Goal: Feedback & Contribution: Contribute content

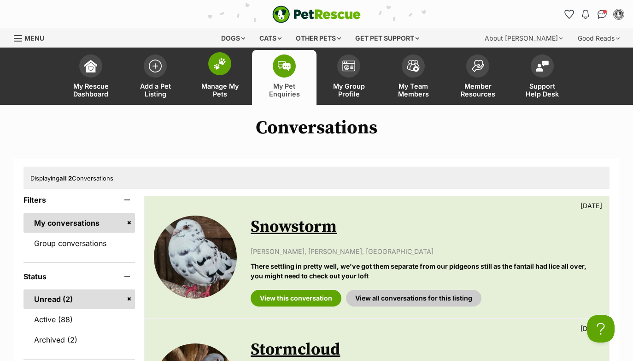
click at [222, 67] on img at bounding box center [219, 64] width 13 height 12
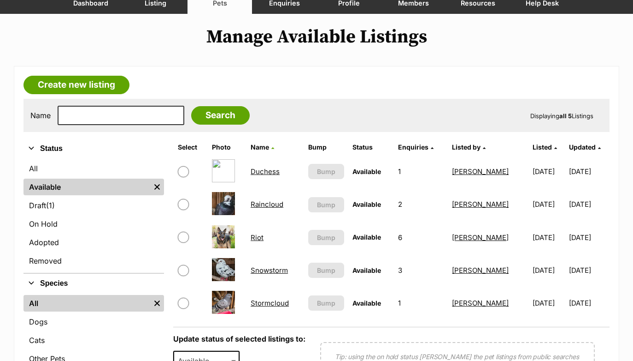
scroll to position [90, 0]
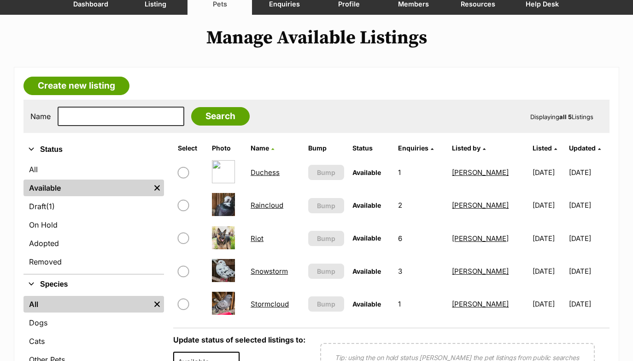
click at [272, 173] on link "Duchess" at bounding box center [265, 172] width 29 height 9
click at [259, 173] on link "Duchess" at bounding box center [265, 172] width 29 height 9
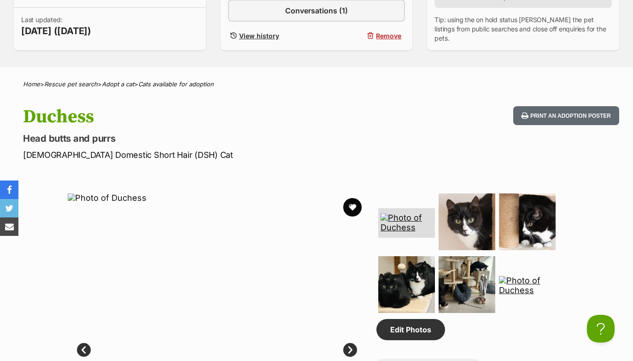
scroll to position [282, 0]
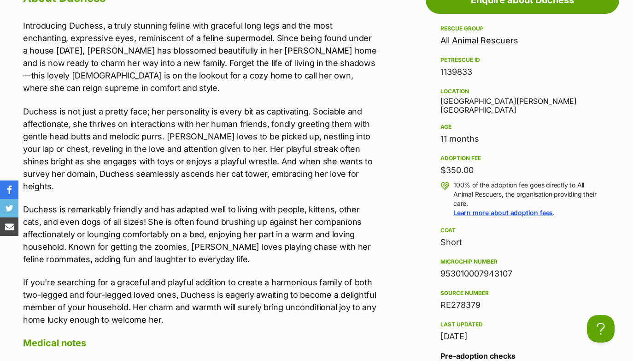
scroll to position [823, 0]
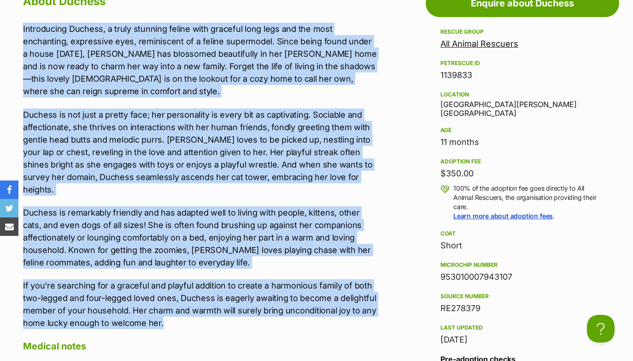
drag, startPoint x: 173, startPoint y: 311, endPoint x: 13, endPoint y: 33, distance: 321.1
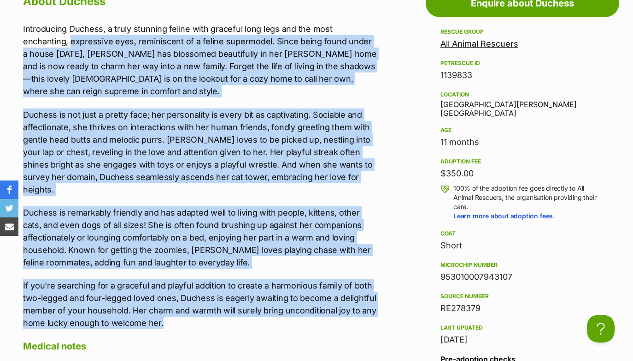
copy div "expressive eyes, reminiscent of a feline supermodel. Since being found under a …"
drag, startPoint x: 517, startPoint y: 266, endPoint x: 434, endPoint y: 263, distance: 83.0
click at [434, 263] on aside "Rescue group All Animal Rescuers PetRescue ID 1139833 Location Box Hill, VIC Ag…" at bounding box center [523, 232] width 194 height 412
copy div "953010007943107"
drag, startPoint x: 484, startPoint y: 297, endPoint x: 440, endPoint y: 296, distance: 43.8
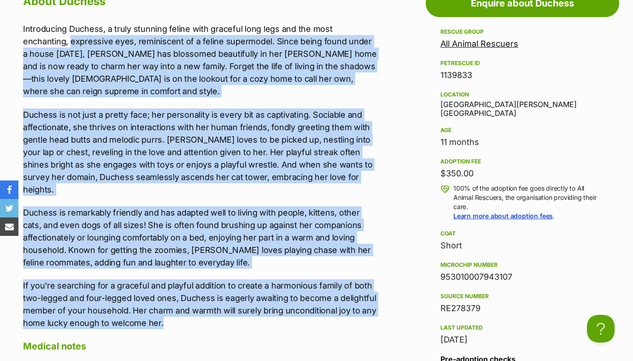
click at [440, 296] on aside "Rescue group All Animal Rescuers PetRescue ID 1139833 Location Box Hill, VIC Ag…" at bounding box center [523, 232] width 194 height 412
copy div "RE278379"
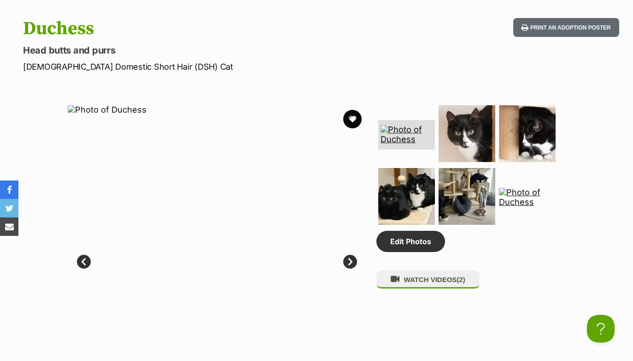
scroll to position [455, 0]
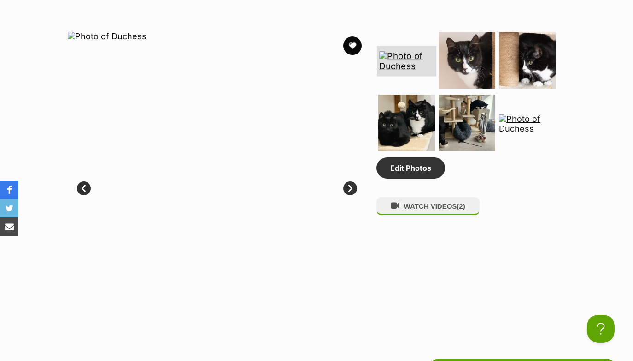
click at [407, 59] on img at bounding box center [406, 61] width 55 height 20
click at [455, 69] on img at bounding box center [466, 59] width 59 height 59
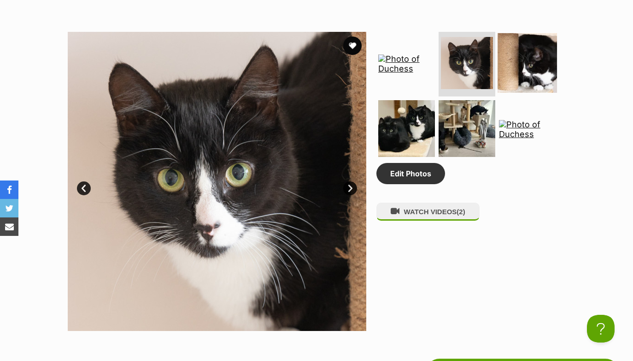
click at [519, 59] on img at bounding box center [527, 62] width 59 height 59
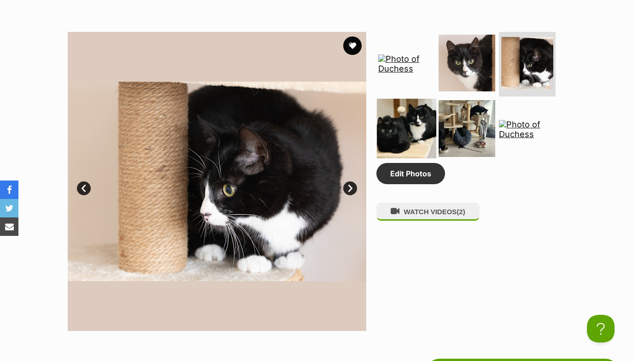
click at [387, 136] on img at bounding box center [406, 128] width 59 height 59
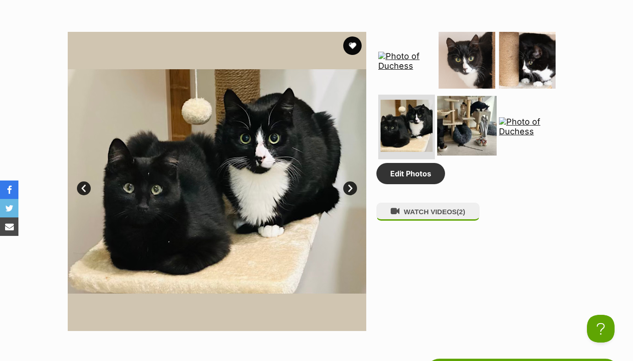
click at [461, 113] on img at bounding box center [466, 125] width 59 height 59
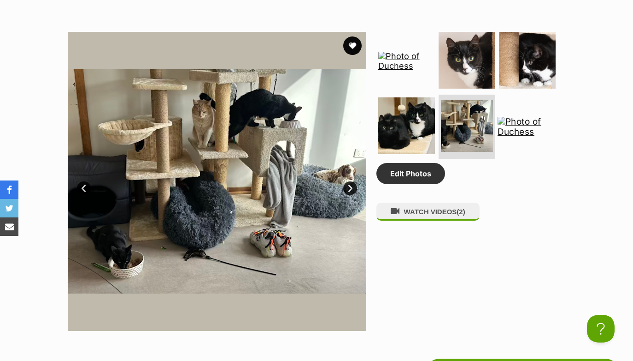
click at [528, 126] on img at bounding box center [527, 127] width 59 height 20
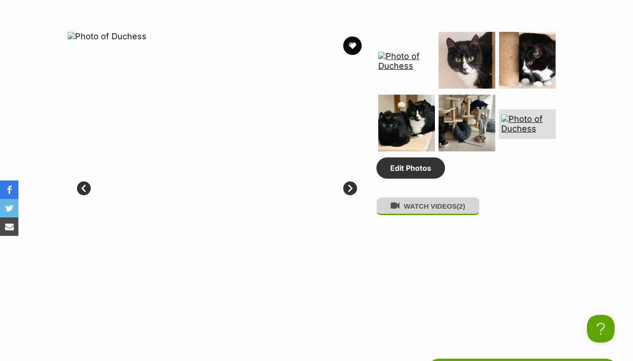
click at [418, 215] on button "WATCH VIDEOS (2)" at bounding box center [428, 206] width 103 height 18
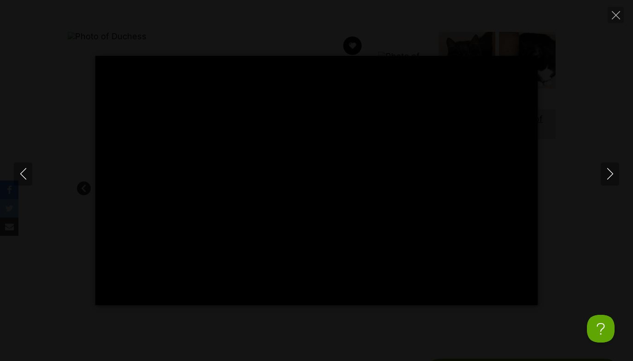
drag, startPoint x: 414, startPoint y: 213, endPoint x: 668, endPoint y: -17, distance: 342.7
click at [614, 18] on icon "Close" at bounding box center [616, 15] width 8 height 8
type input "36.36"
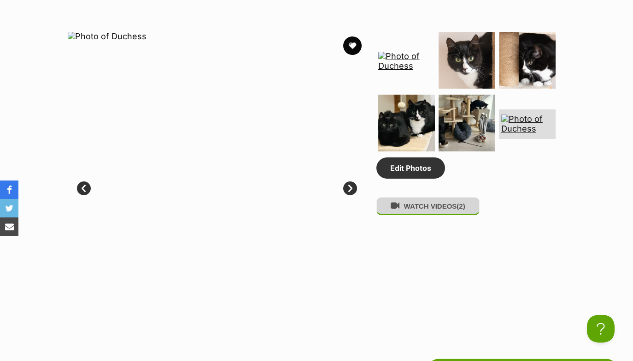
click at [461, 210] on button "WATCH VIDEOS (2)" at bounding box center [428, 206] width 103 height 18
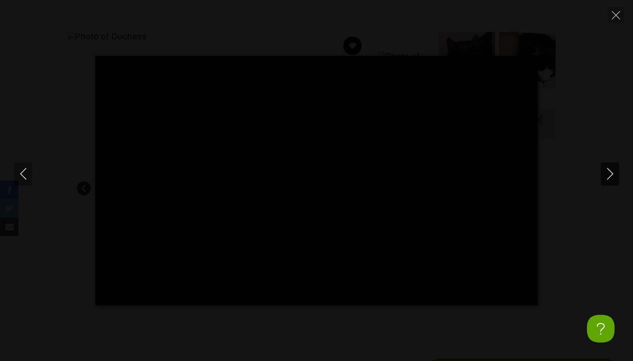
click at [609, 174] on icon "Next" at bounding box center [611, 174] width 12 height 12
type input "1.96"
type input "18.22"
click at [619, 11] on icon "Close" at bounding box center [616, 15] width 8 height 8
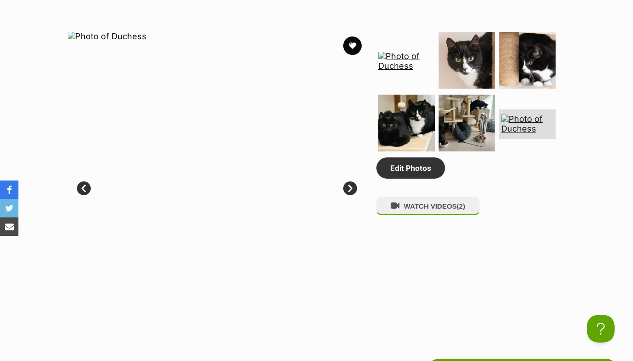
click at [599, 130] on div "Available 6 of 6 images 6 of 6 images 6 of 6 images 6 of 6 images 6 of 6 images…" at bounding box center [316, 174] width 633 height 313
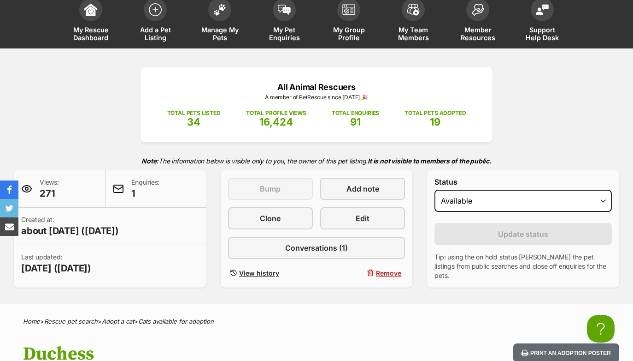
scroll to position [107, 0]
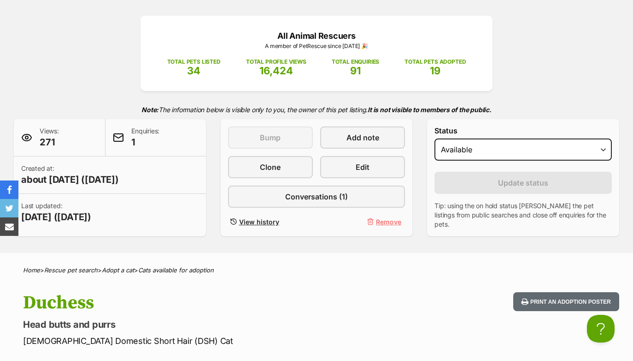
click at [395, 224] on span "Remove" at bounding box center [388, 222] width 25 height 10
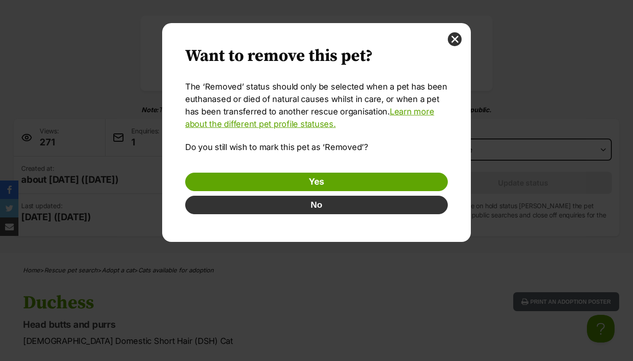
scroll to position [0, 0]
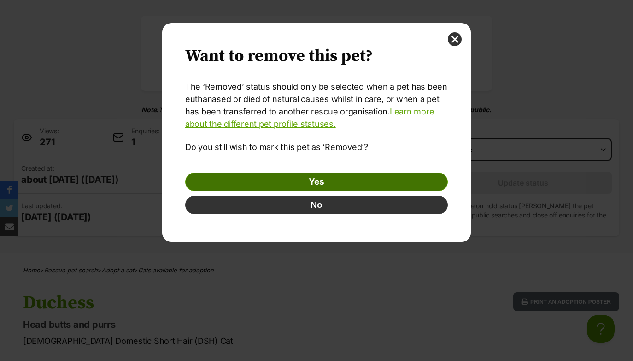
click at [325, 178] on link "Yes" at bounding box center [316, 181] width 263 height 18
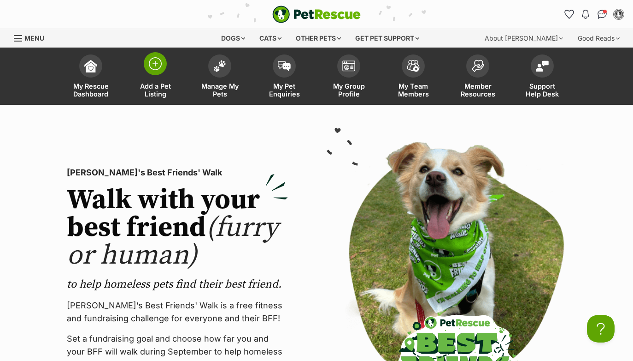
click at [149, 69] on img at bounding box center [155, 63] width 13 height 13
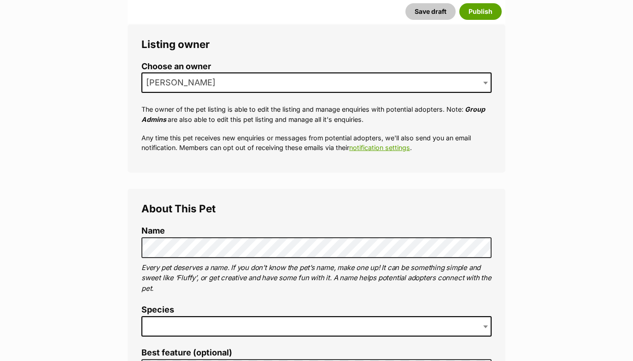
scroll to position [188, 0]
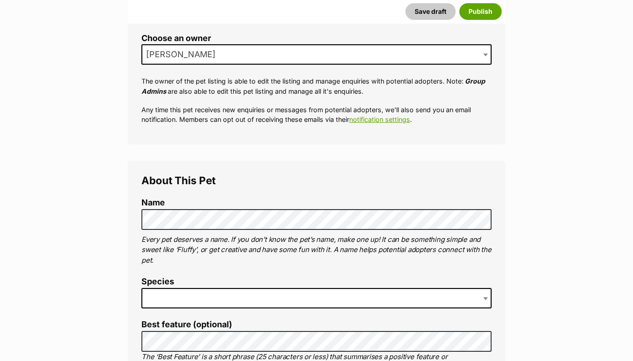
click at [200, 291] on span at bounding box center [317, 298] width 350 height 20
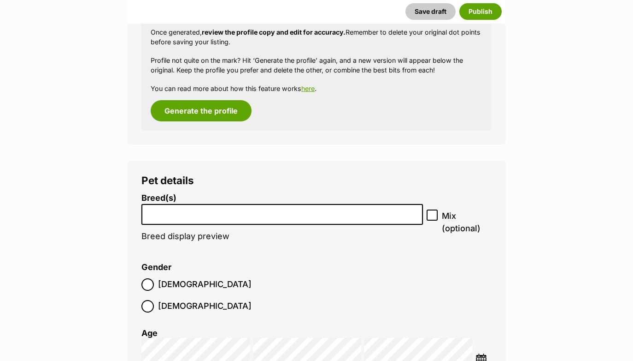
scroll to position [1055, 0]
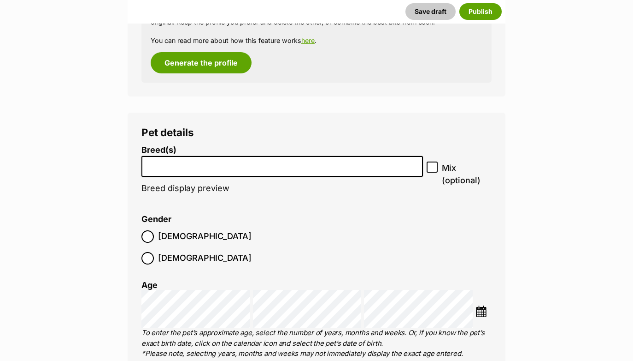
click at [265, 159] on input "search" at bounding box center [282, 164] width 275 height 10
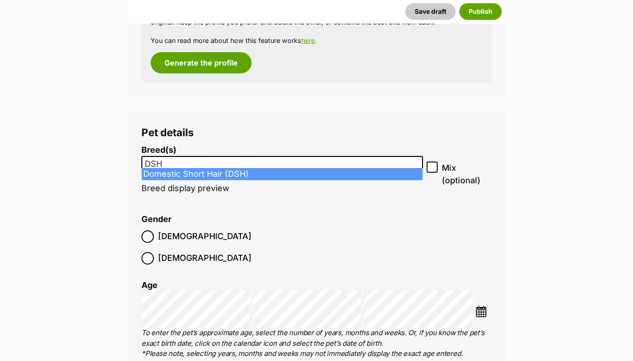
type input "DSH"
select select "252102"
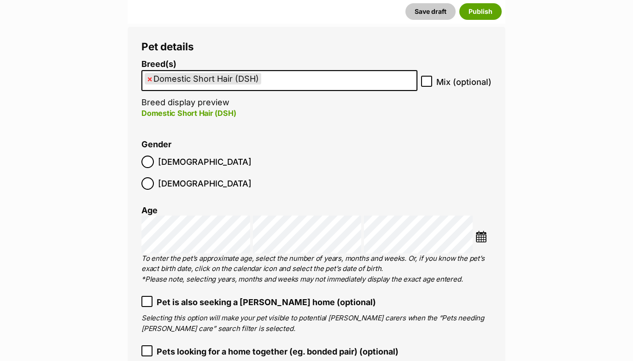
scroll to position [1158, 0]
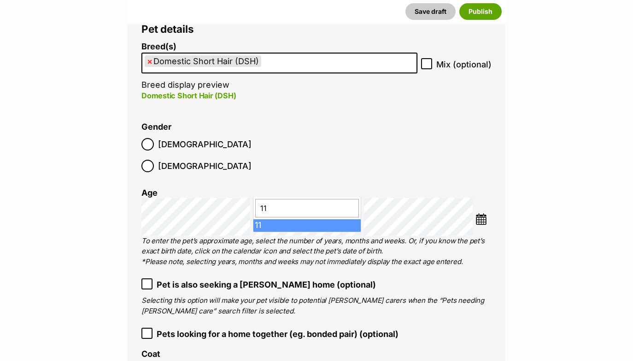
type input "11"
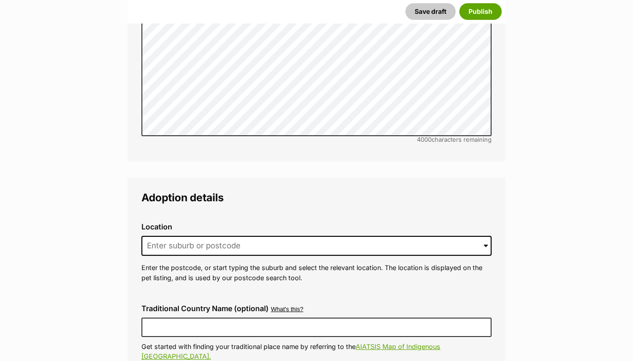
scroll to position [2222, 0]
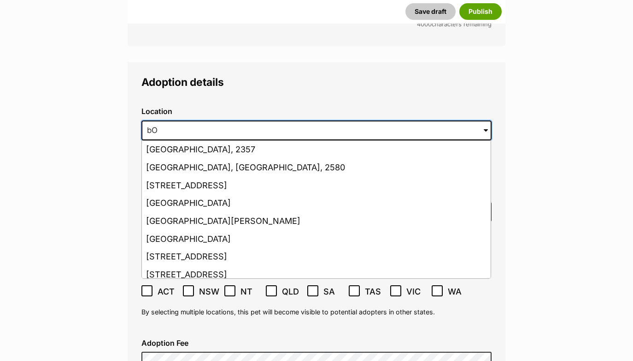
type input "b"
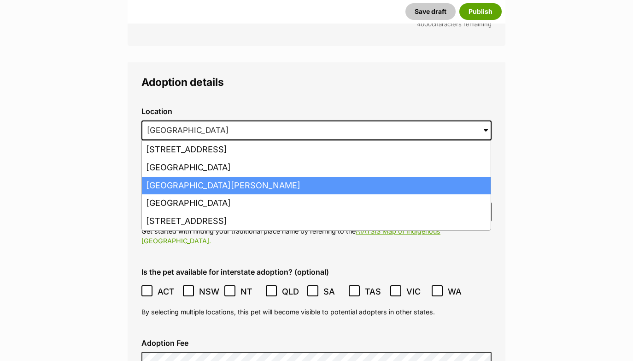
click at [176, 177] on li "Box Hill, Victoria, 3128" at bounding box center [316, 186] width 349 height 18
type input "Box Hill, Victoria, 3128"
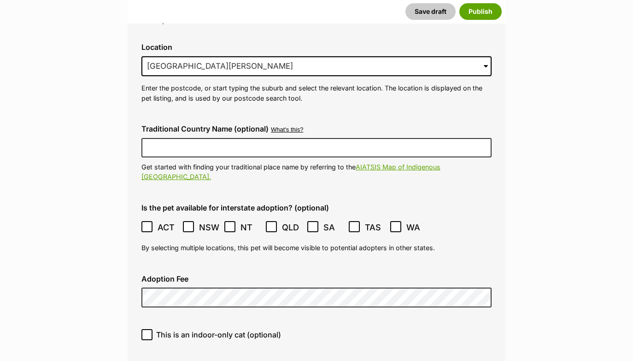
scroll to position [2307, 0]
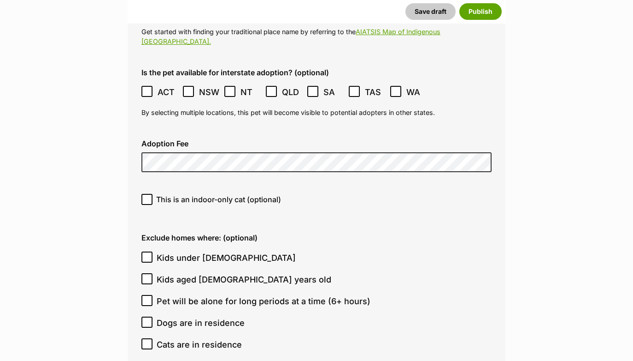
scroll to position [2424, 0]
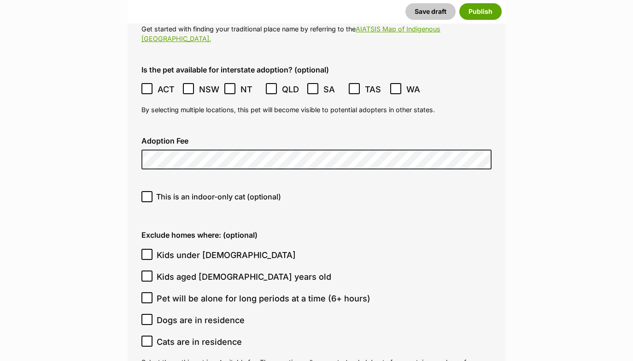
click at [148, 195] on icon at bounding box center [147, 197] width 6 height 4
click at [148, 191] on input "This is an indoor-only cat (optional)" at bounding box center [147, 196] width 11 height 11
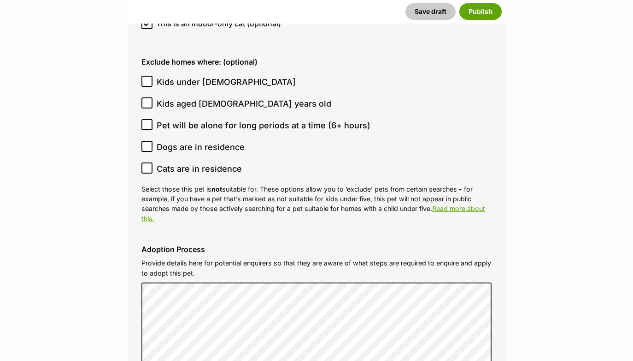
scroll to position [2535, 0]
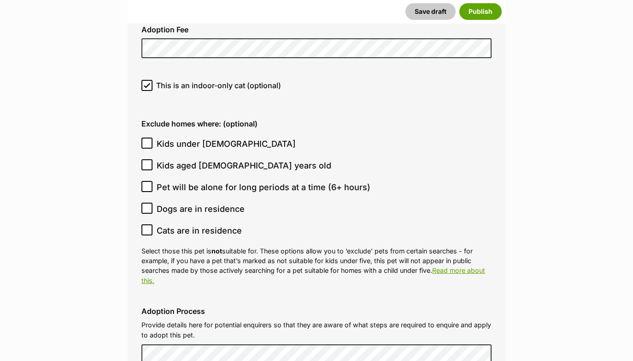
click at [146, 83] on icon at bounding box center [147, 85] width 6 height 4
click at [146, 80] on input "This is an indoor-only cat (optional)" at bounding box center [147, 85] width 11 height 11
checkbox input "false"
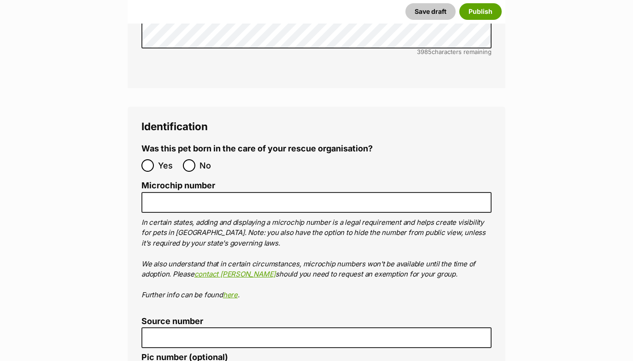
scroll to position [3069, 0]
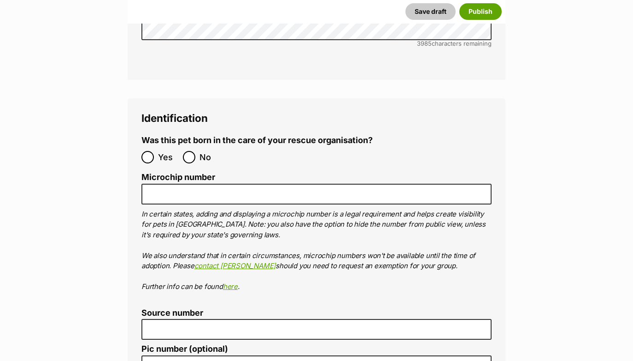
click at [186, 151] on input "No" at bounding box center [189, 157] width 12 height 12
radio input "true"
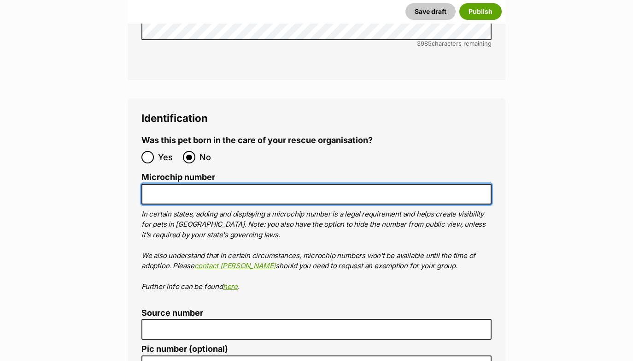
click at [170, 183] on input "Microchip number" at bounding box center [317, 193] width 350 height 21
paste input "953010007943107"
type input "953010007943107"
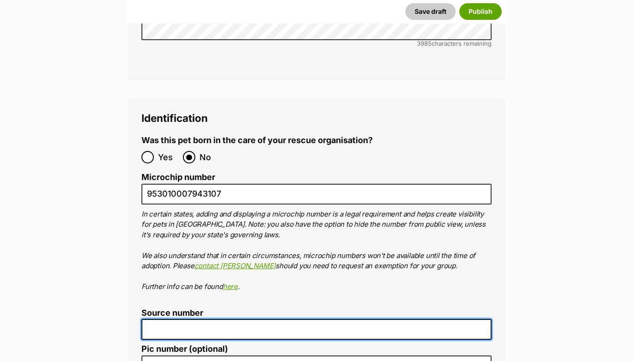
click at [193, 319] on input "Source number" at bounding box center [317, 329] width 350 height 21
paste input "RE278379"
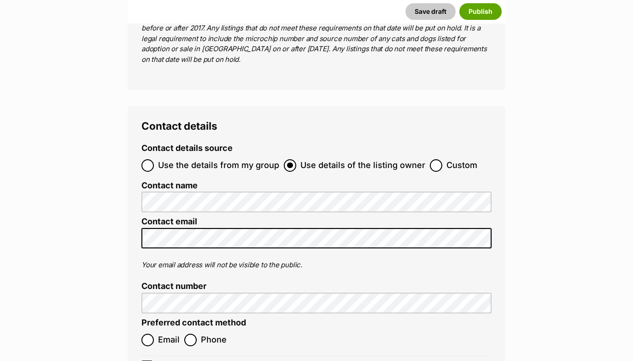
scroll to position [3541, 0]
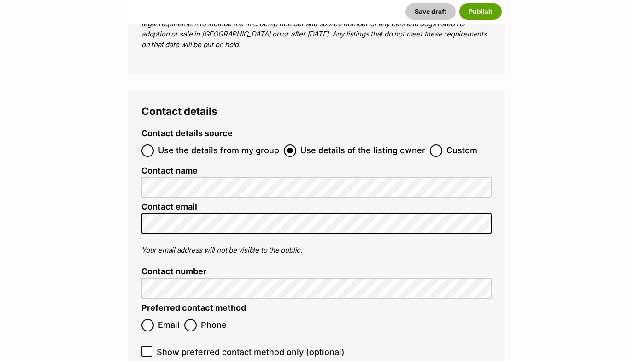
type input "RE278379"
click at [150, 319] on input "Email" at bounding box center [148, 325] width 12 height 12
radio input "true"
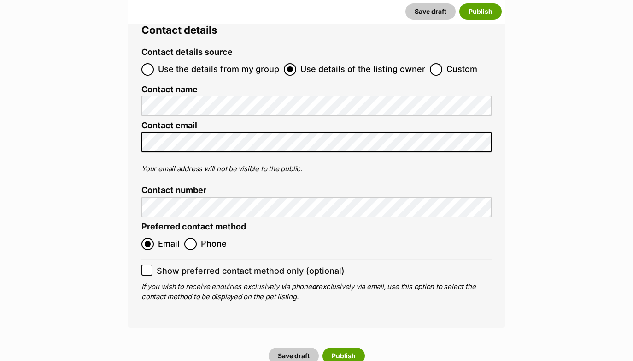
scroll to position [3635, 0]
